Goal: Task Accomplishment & Management: Use online tool/utility

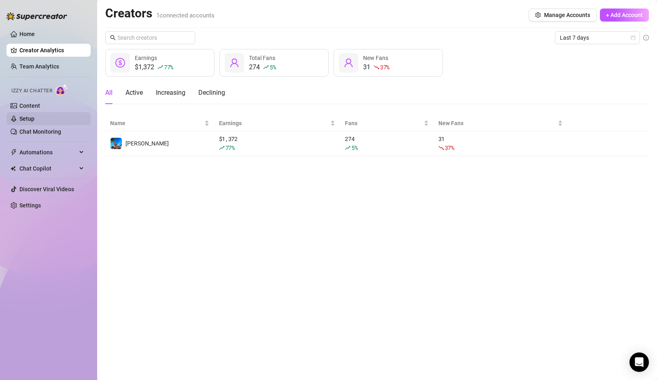
click at [34, 121] on link "Setup" at bounding box center [26, 118] width 15 height 6
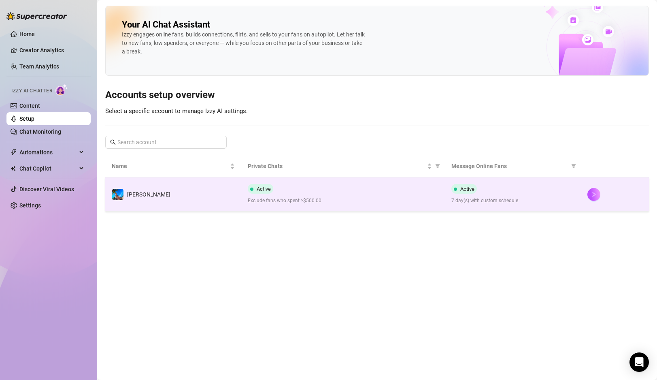
click at [188, 189] on td "[PERSON_NAME]" at bounding box center [173, 194] width 136 height 34
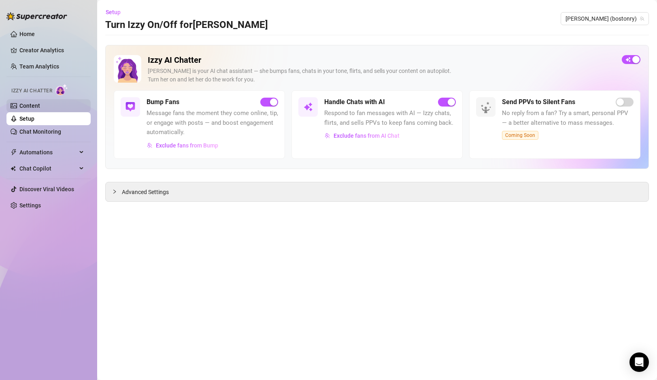
click at [40, 103] on link "Content" at bounding box center [29, 105] width 21 height 6
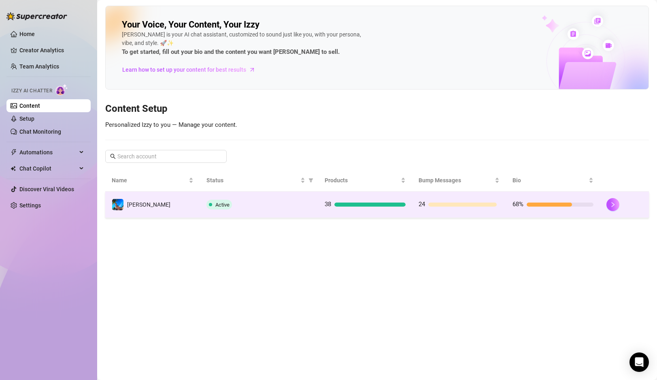
click at [163, 213] on td "[PERSON_NAME]" at bounding box center [152, 204] width 95 height 26
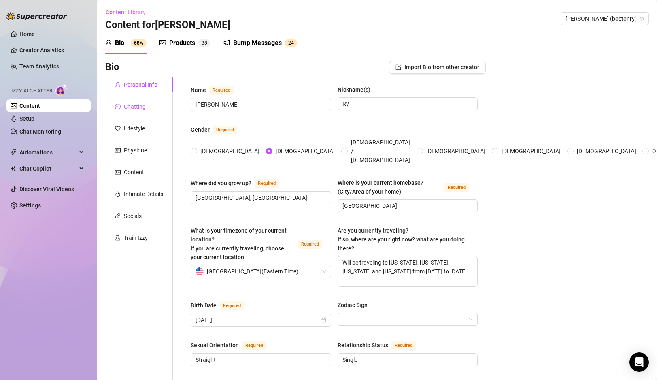
click at [129, 110] on div "Chatting" at bounding box center [135, 106] width 22 height 9
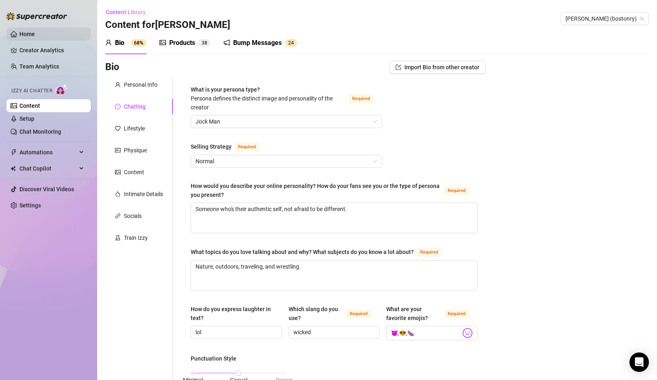
click at [35, 31] on link "Home" at bounding box center [26, 34] width 15 height 6
